Goal: Information Seeking & Learning: Learn about a topic

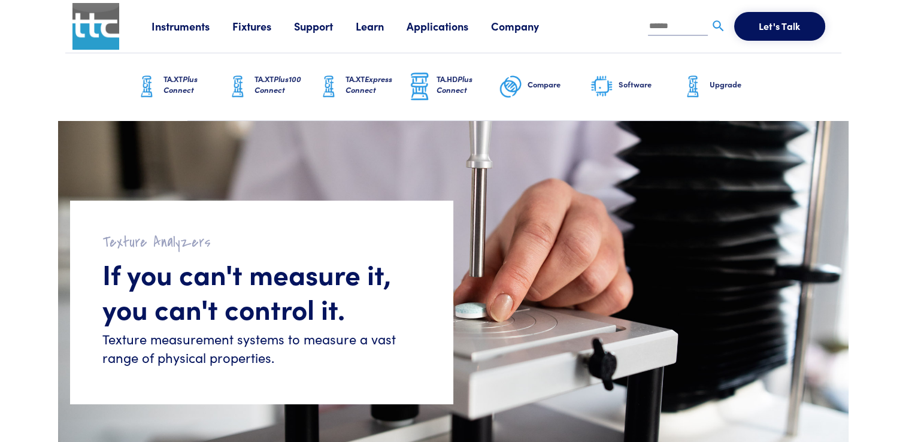
click at [517, 214] on div "Texture Analyzers If you can't measure it, you can't control it. Texture measur…" at bounding box center [453, 303] width 790 height 365
click at [674, 32] on input "text" at bounding box center [678, 27] width 60 height 18
click at [148, 60] on link "TA.XT Plus Connect" at bounding box center [180, 86] width 91 height 67
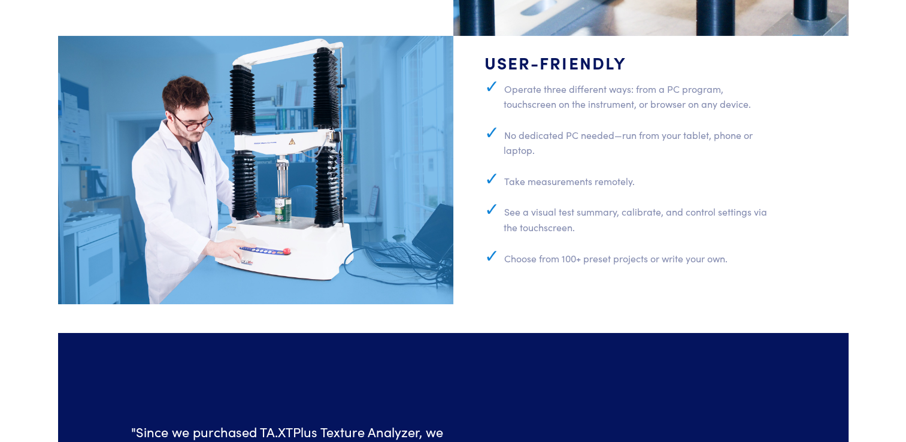
scroll to position [4263, 0]
